Goal: Task Accomplishment & Management: Manage account settings

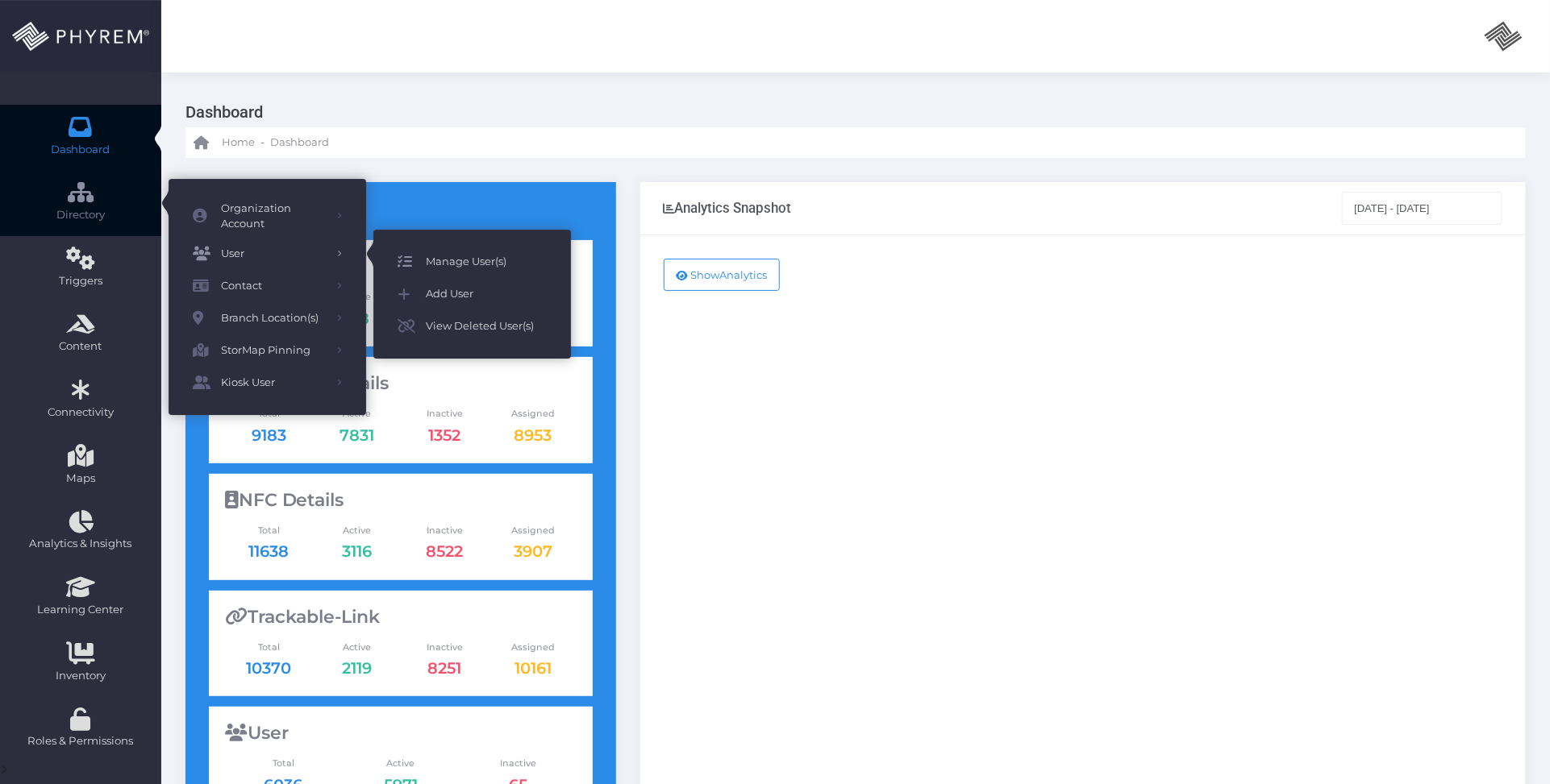
click at [459, 265] on span "Manage User(s)" at bounding box center [486, 261] width 121 height 21
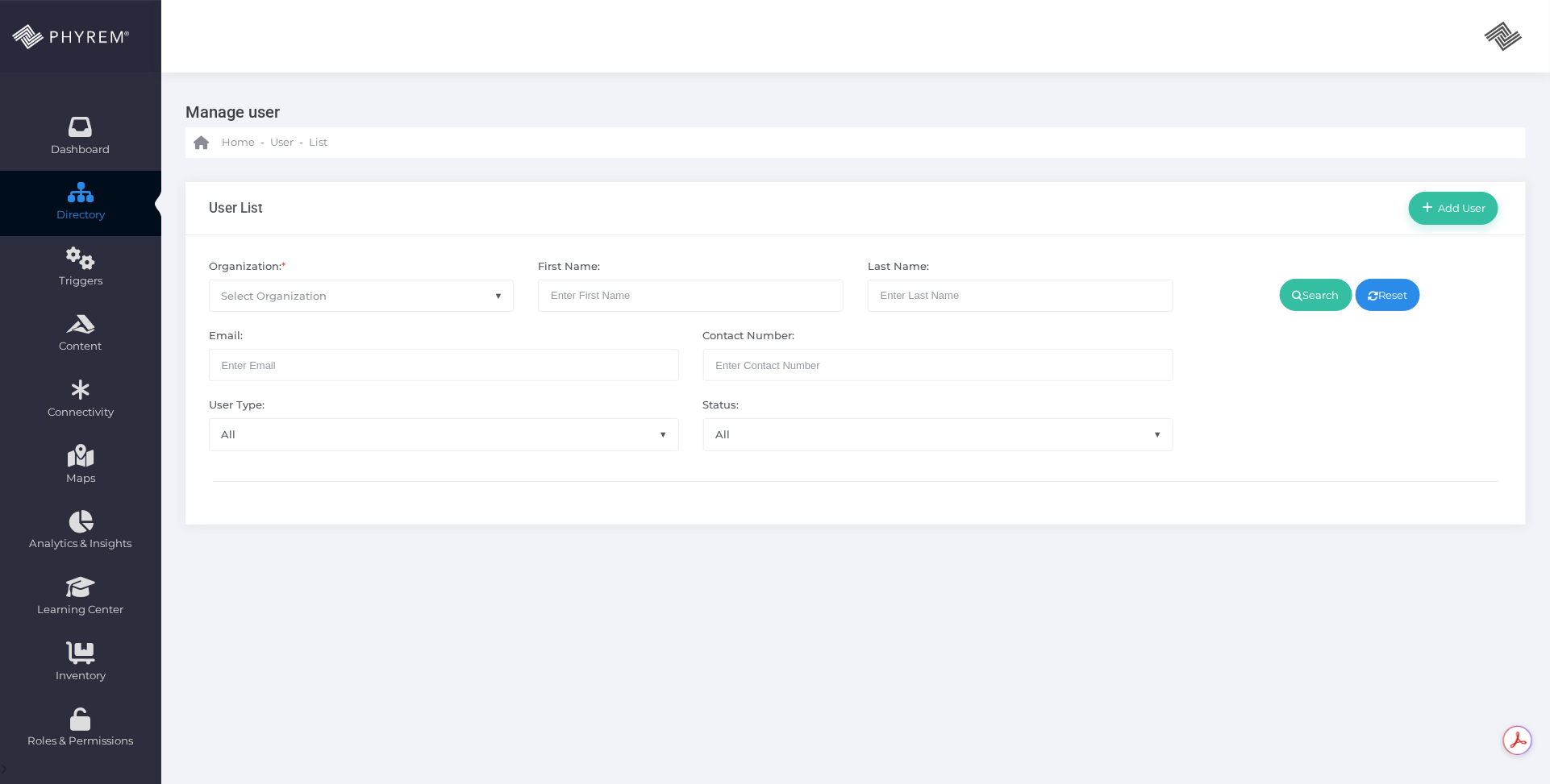
click at [391, 296] on span "Select Organization" at bounding box center [361, 296] width 304 height 30
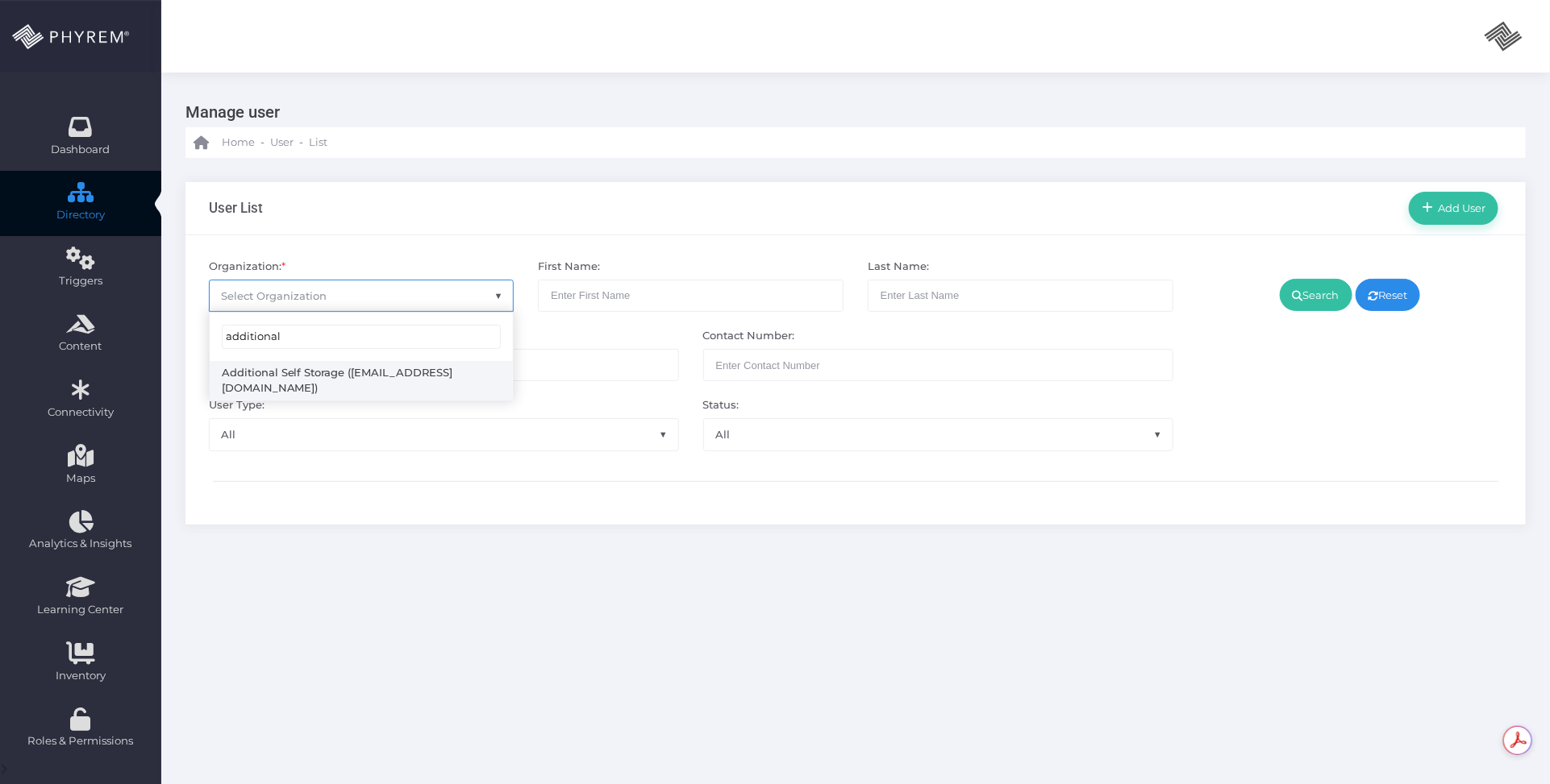
type input "additional"
select select "4851"
click at [1338, 292] on link "Search" at bounding box center [1316, 295] width 73 height 32
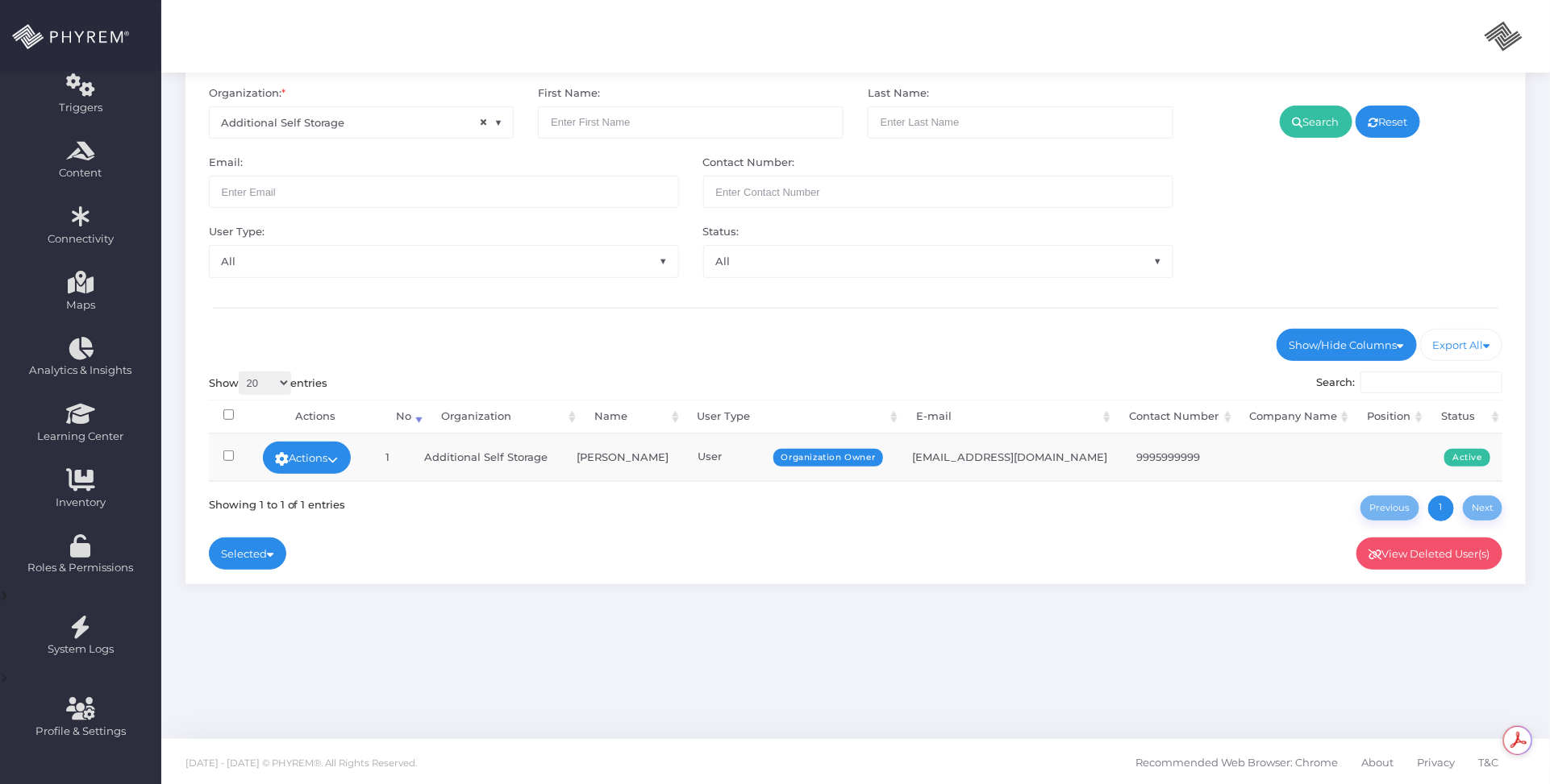
scroll to position [175, 0]
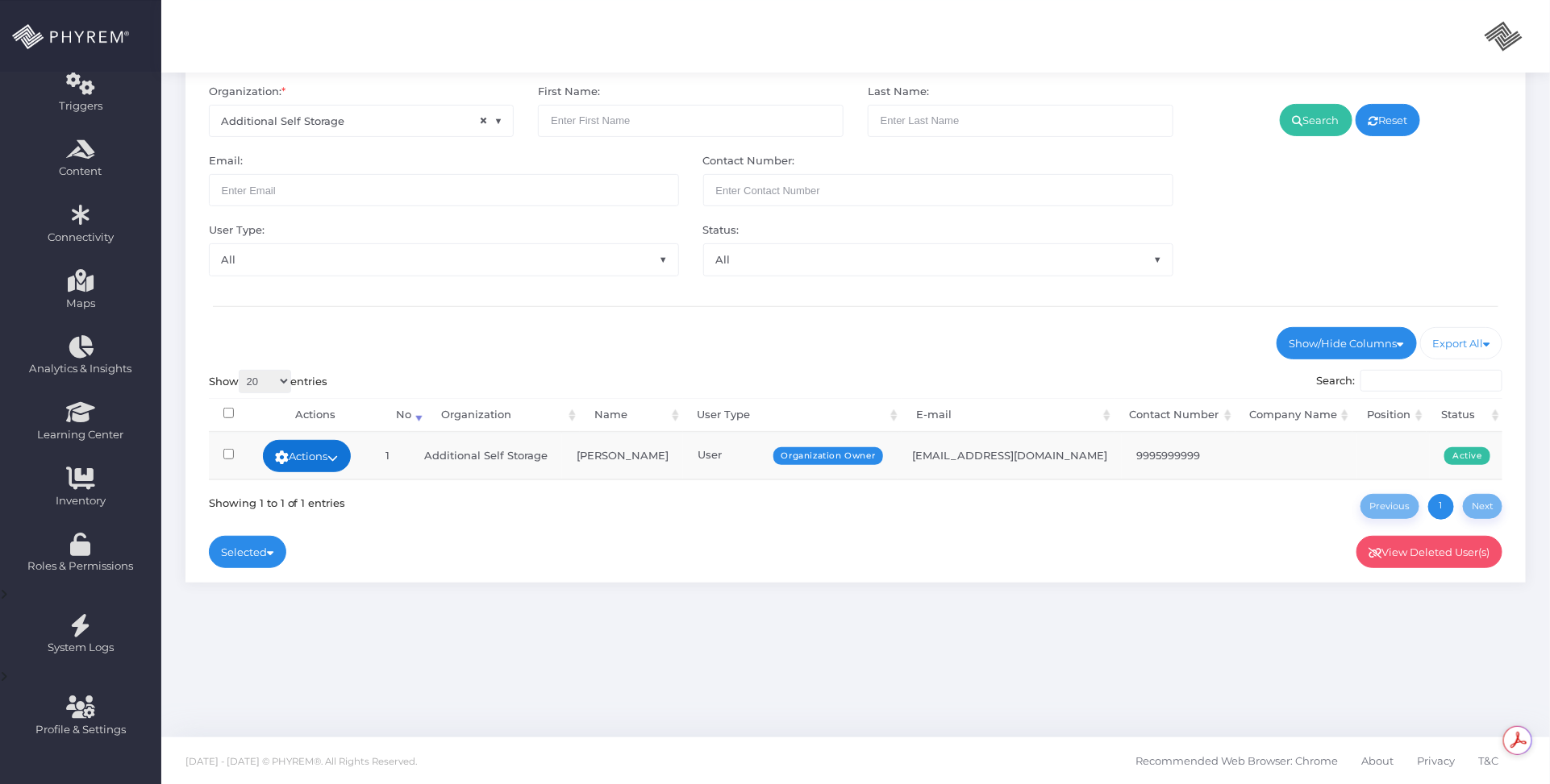
click at [316, 441] on link "Actions" at bounding box center [307, 456] width 89 height 32
click at [319, 578] on link "Sign In" at bounding box center [312, 578] width 105 height 30
